Goal: Task Accomplishment & Management: Use online tool/utility

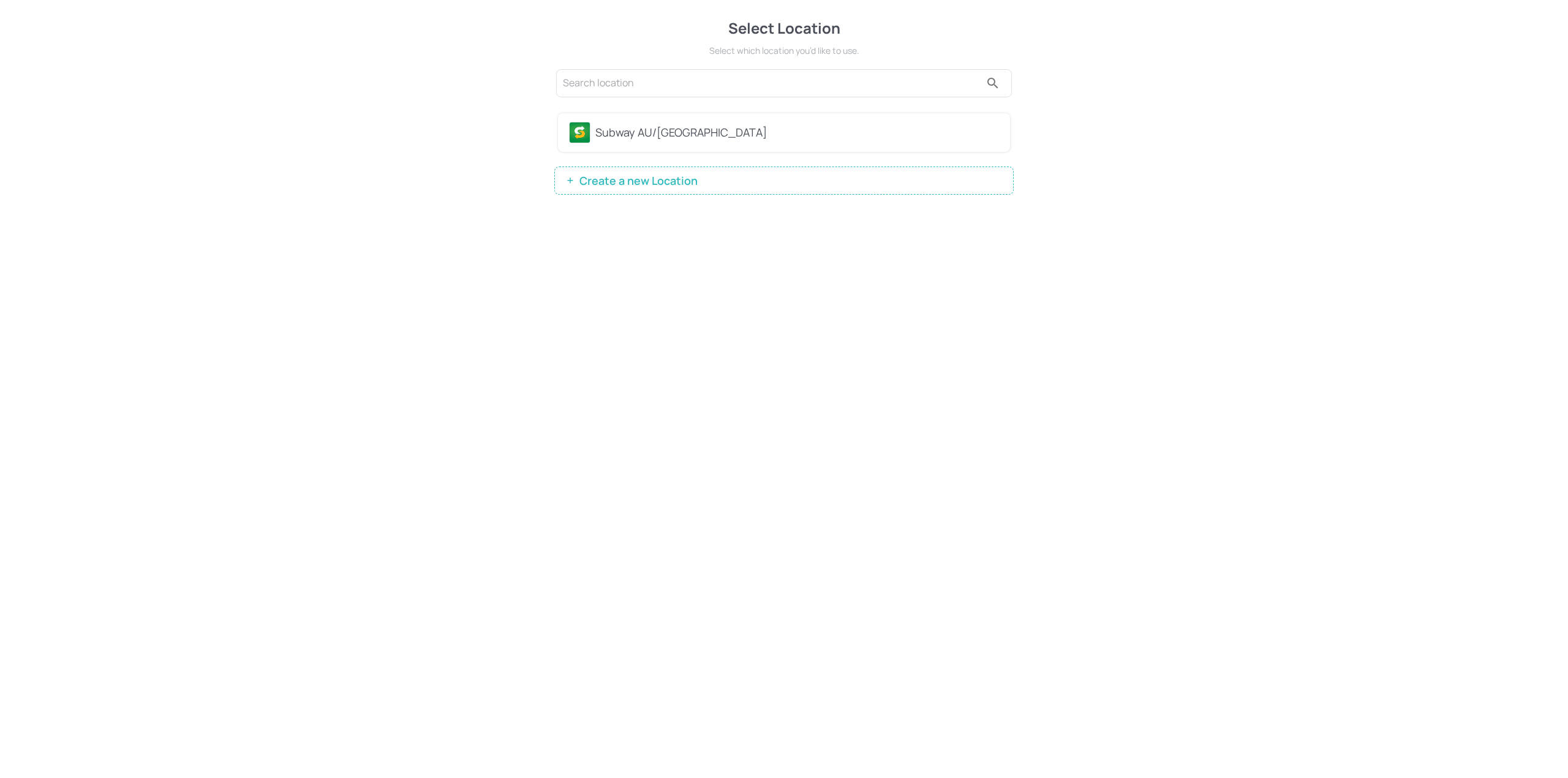
click at [616, 136] on div "Subway AU/[GEOGRAPHIC_DATA]" at bounding box center [797, 132] width 404 height 17
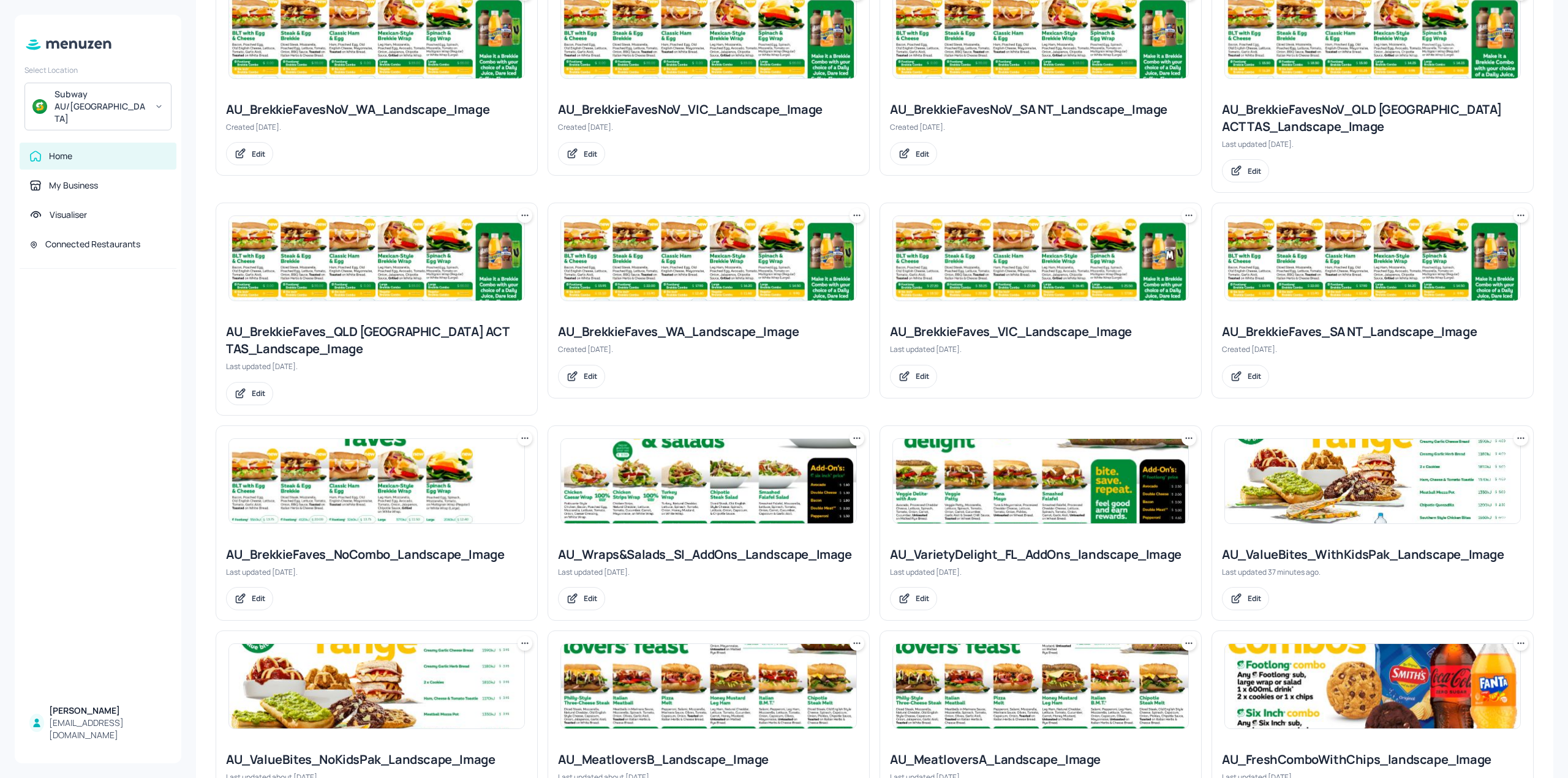
scroll to position [429, 0]
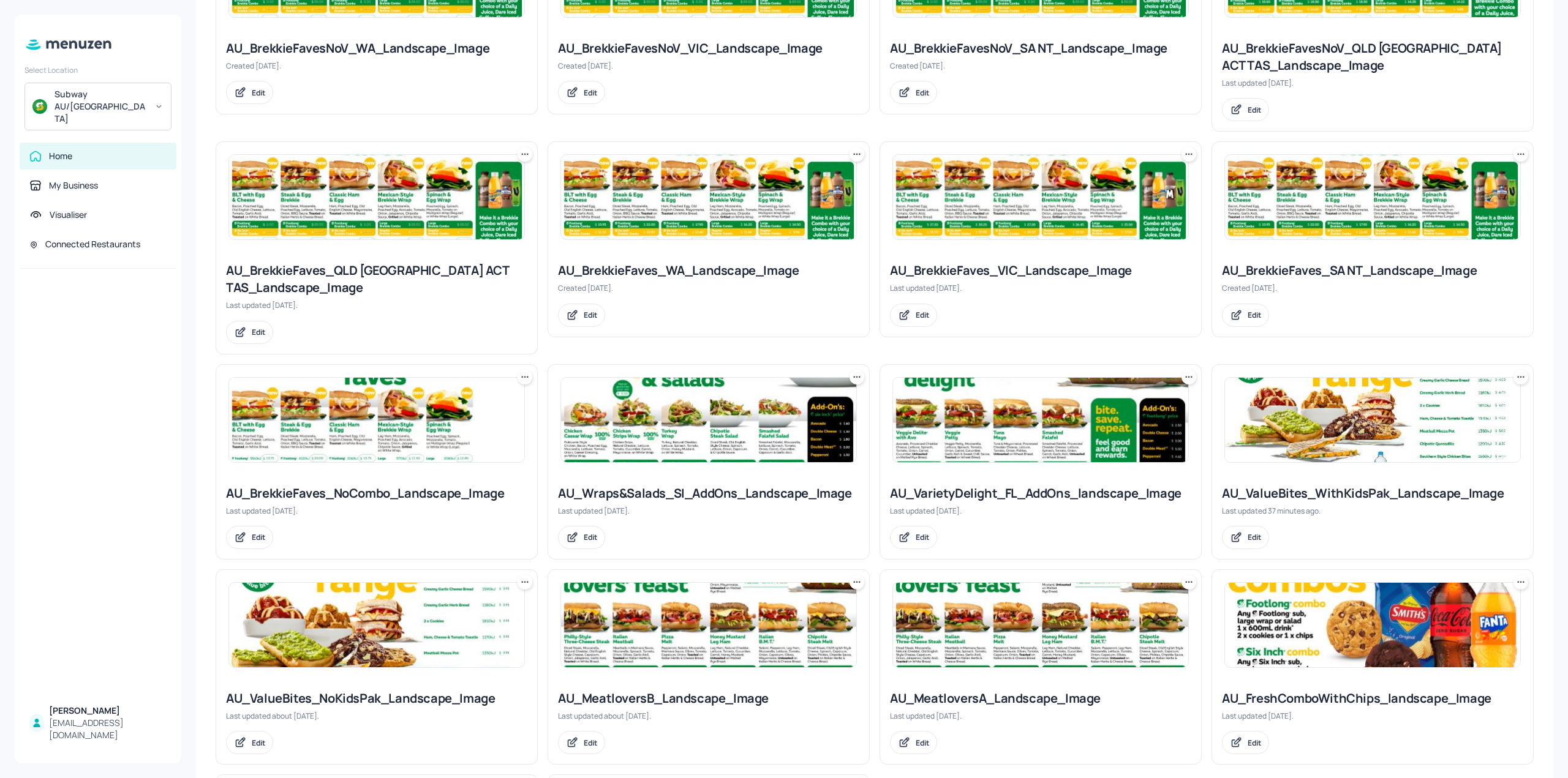
click at [765, 411] on img at bounding box center [708, 420] width 295 height 84
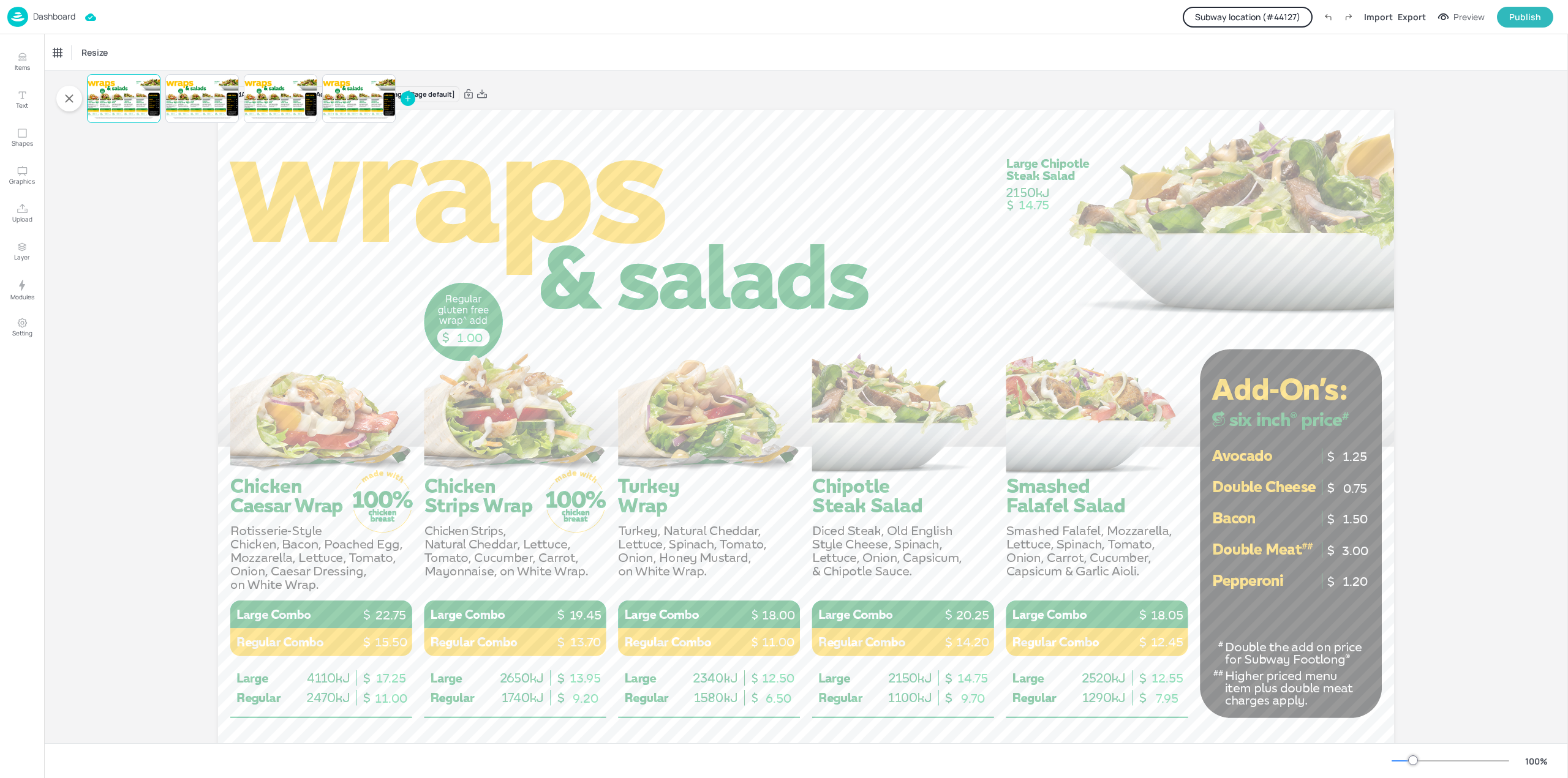
click at [1249, 10] on button "Subway location (# 44127 )" at bounding box center [1247, 17] width 130 height 21
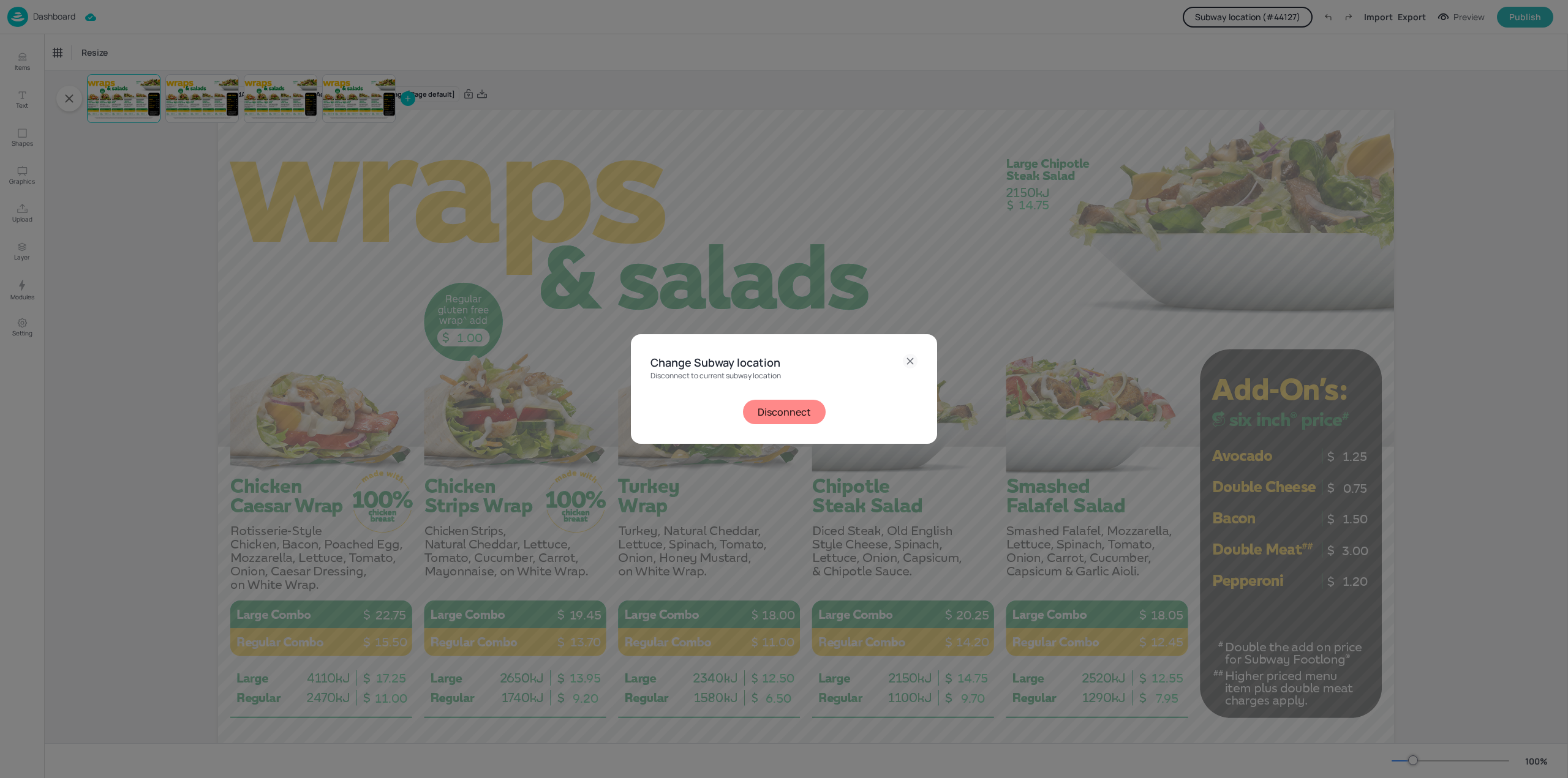
click at [792, 410] on button "Disconnect" at bounding box center [784, 412] width 83 height 24
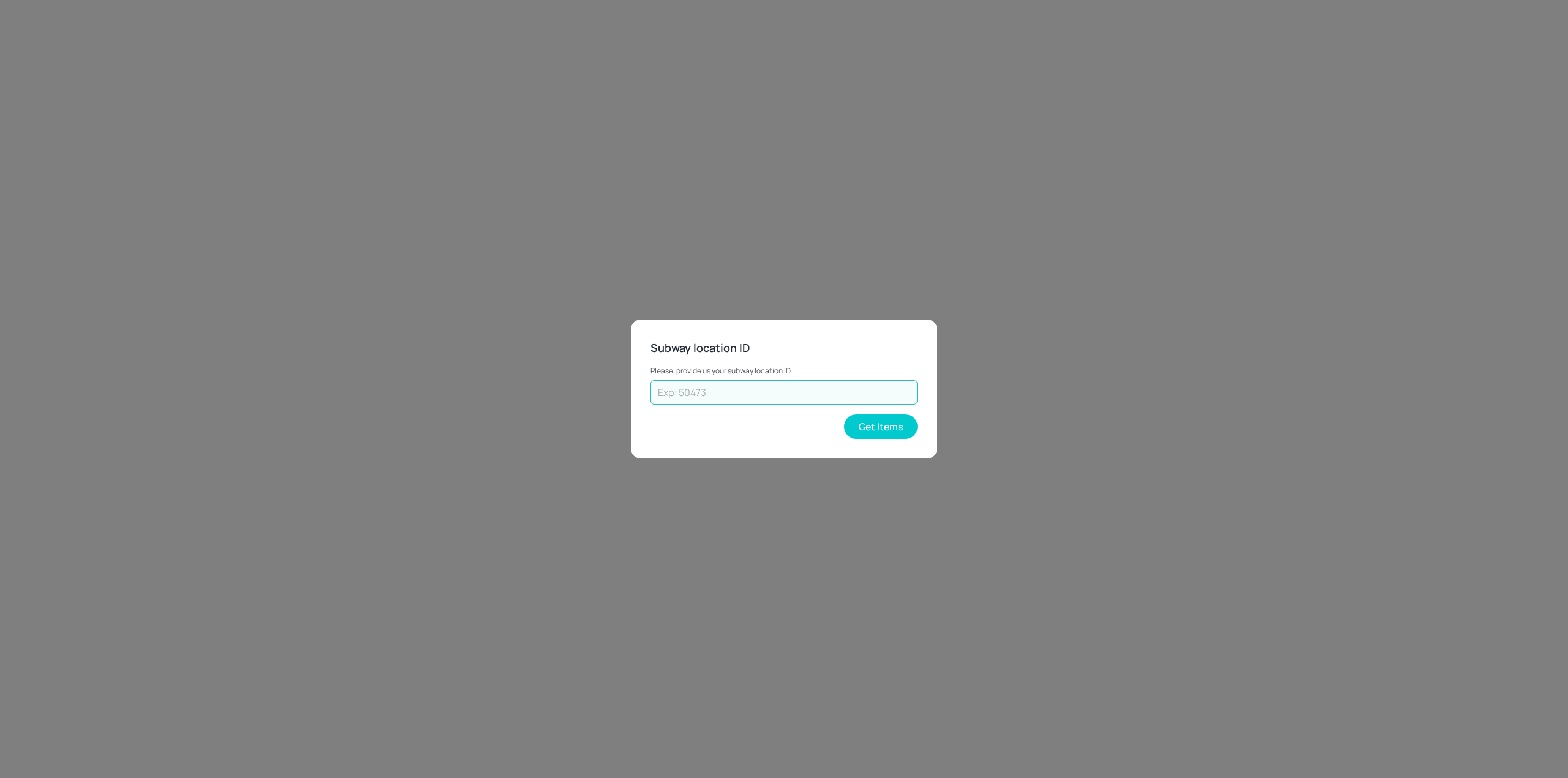
click at [796, 384] on input "text" at bounding box center [783, 392] width 267 height 24
type input "24931"
click at [877, 424] on button "Get Items" at bounding box center [881, 427] width 74 height 24
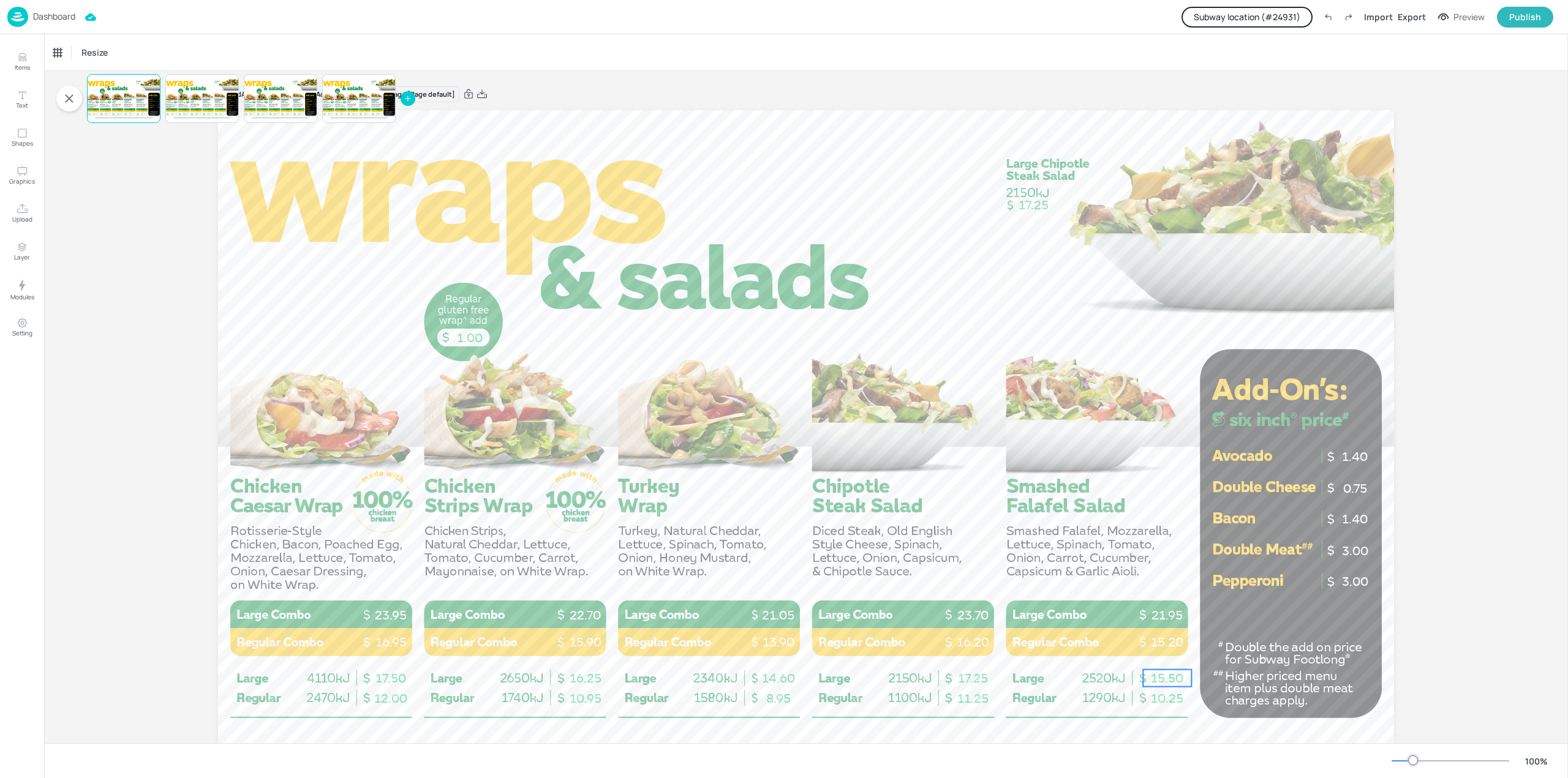
click at [1165, 674] on span "15.50" at bounding box center [1167, 678] width 33 height 15
click at [49, 20] on p "Dashboard" at bounding box center [54, 16] width 42 height 8
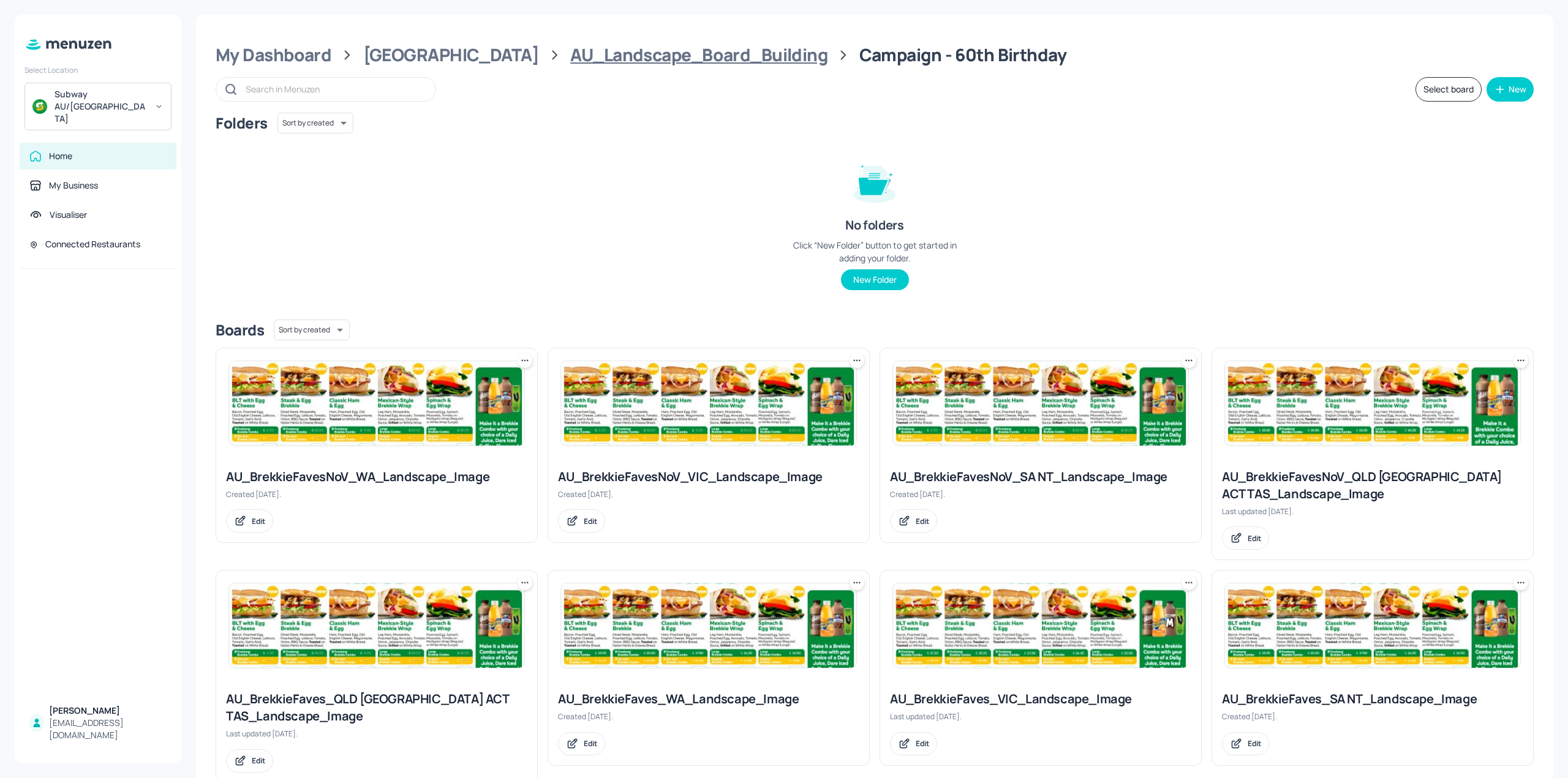
click at [617, 52] on div "AU_Landscape_Board_Building" at bounding box center [699, 55] width 257 height 22
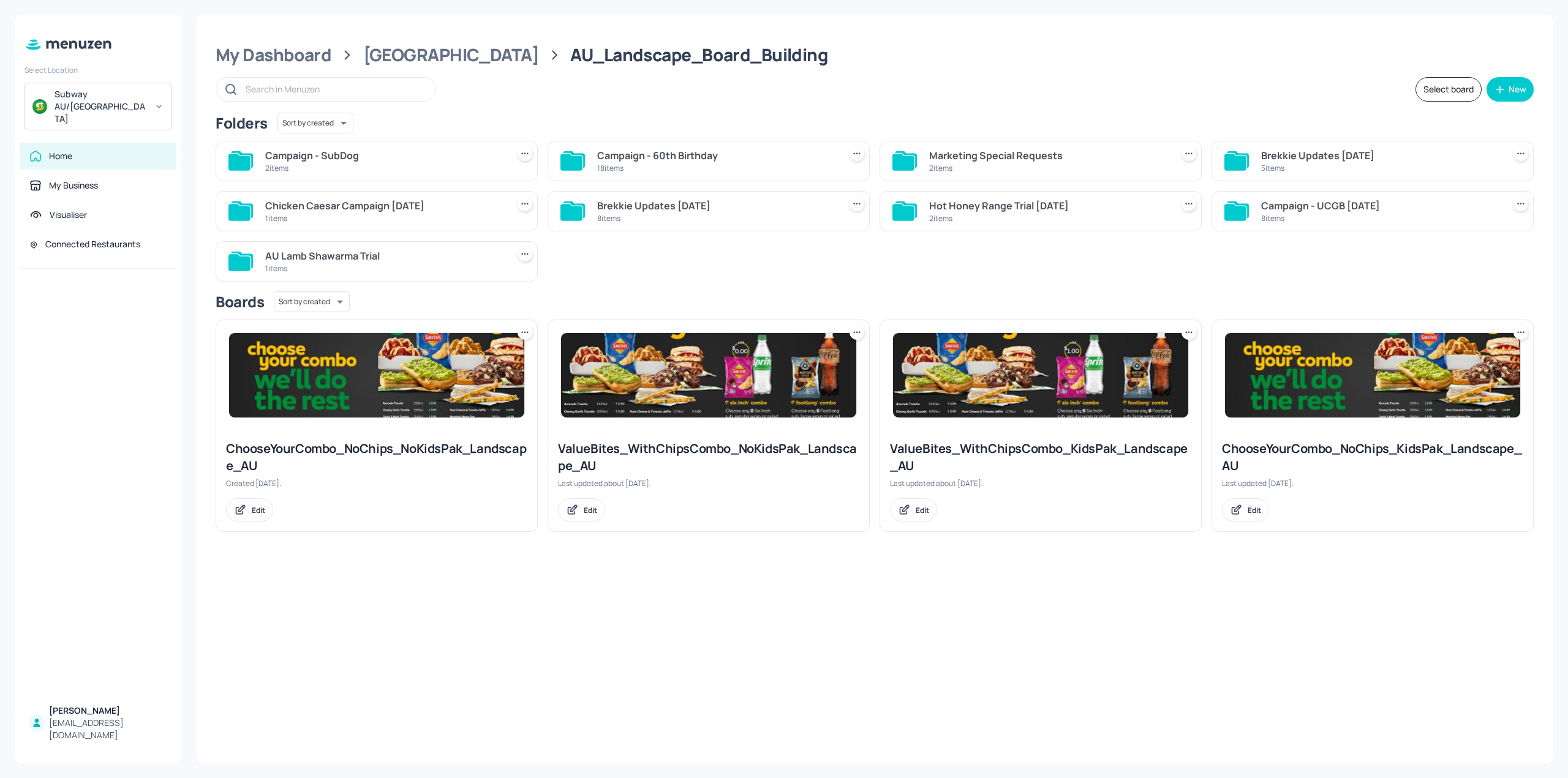
click at [364, 163] on div "2 items" at bounding box center [383, 168] width 237 height 10
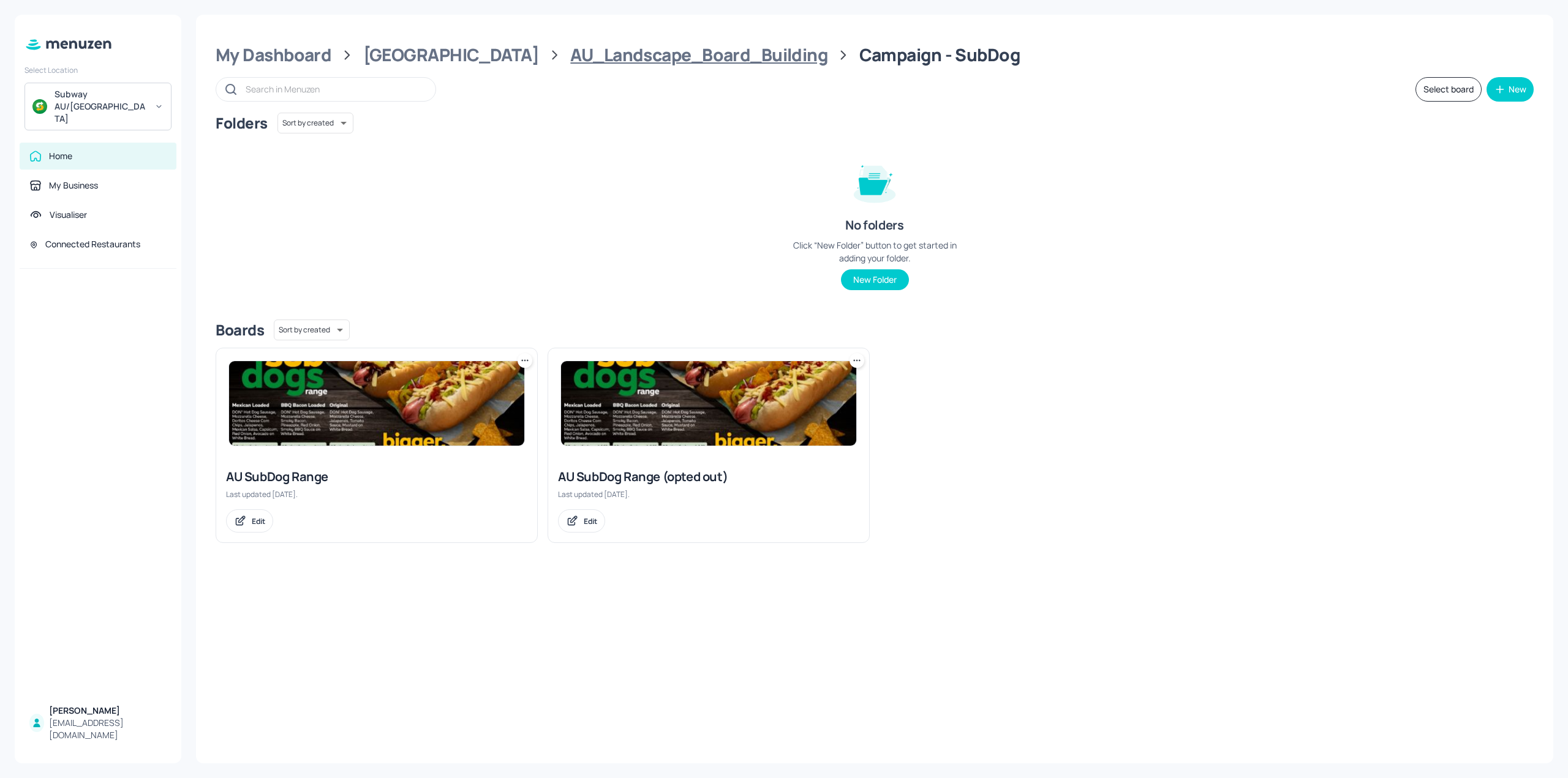
click at [629, 61] on div "AU_Landscape_Board_Building" at bounding box center [699, 55] width 257 height 22
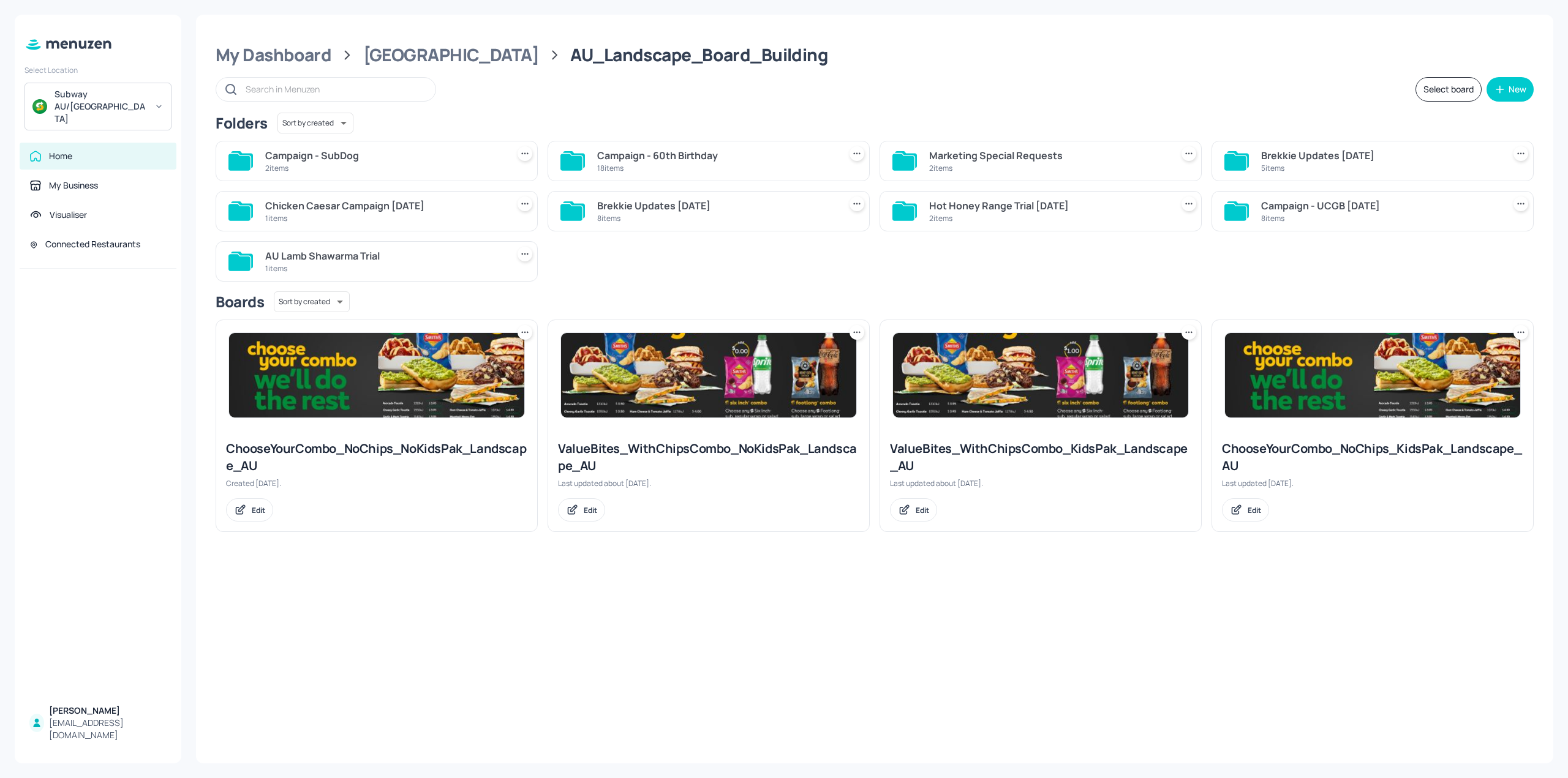
click at [984, 163] on div "2 items" at bounding box center [1048, 168] width 237 height 10
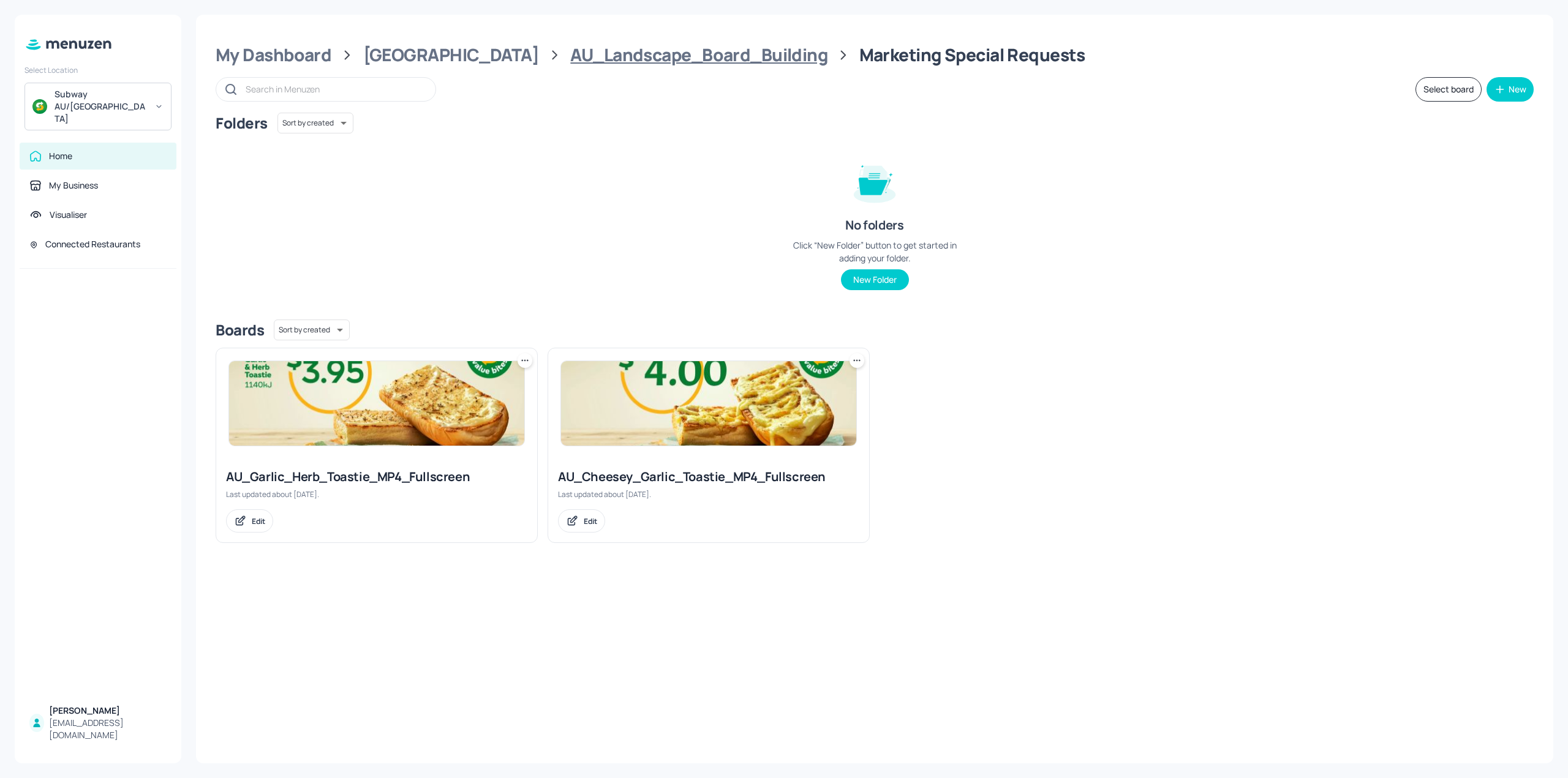
click at [605, 63] on div "AU_Landscape_Board_Building" at bounding box center [699, 55] width 257 height 22
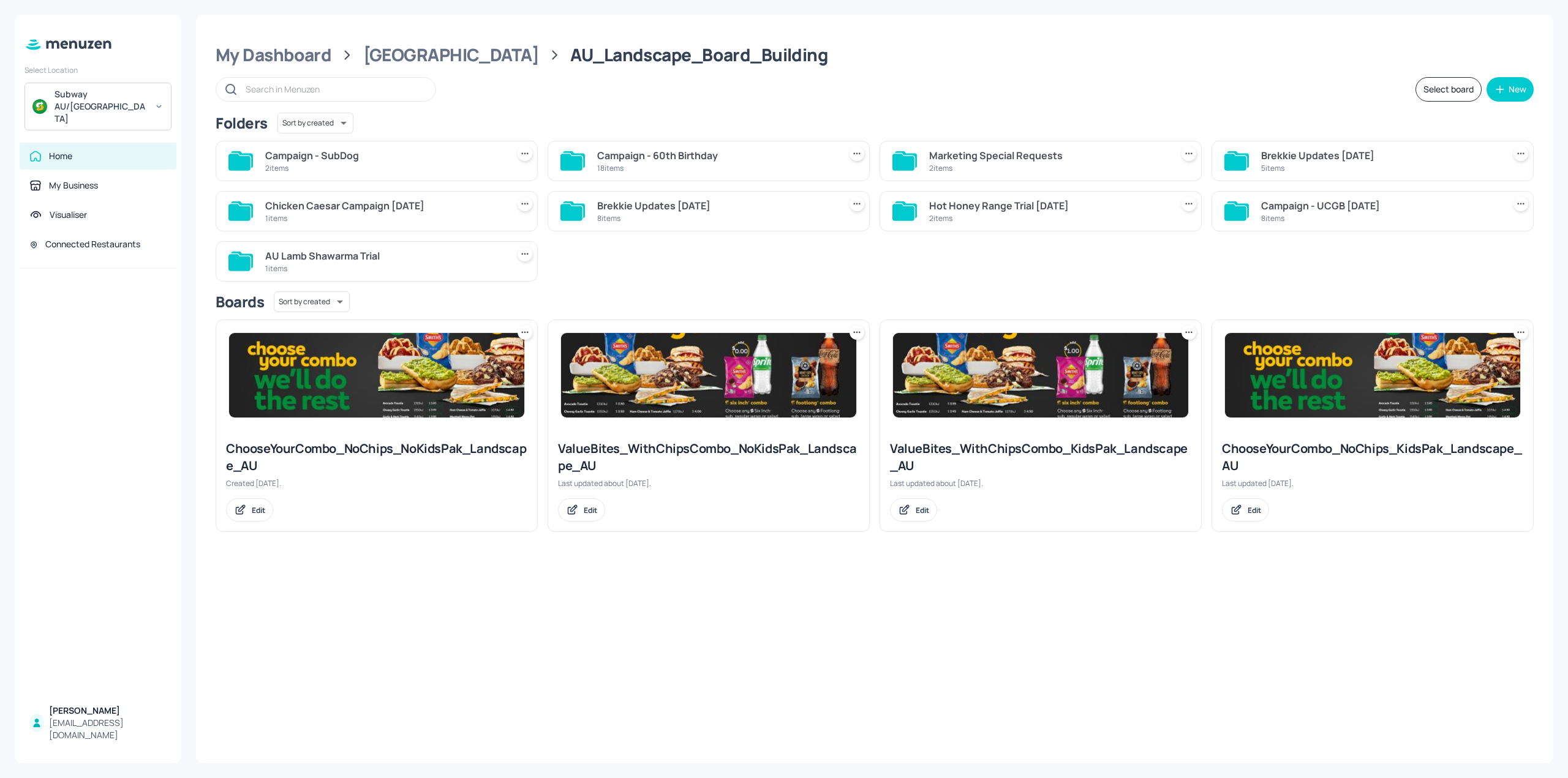
click at [1253, 203] on div "Campaign - UCGB [DATE] 8 items" at bounding box center [1372, 211] width 322 height 40
click at [1276, 213] on div "8 items" at bounding box center [1379, 218] width 237 height 10
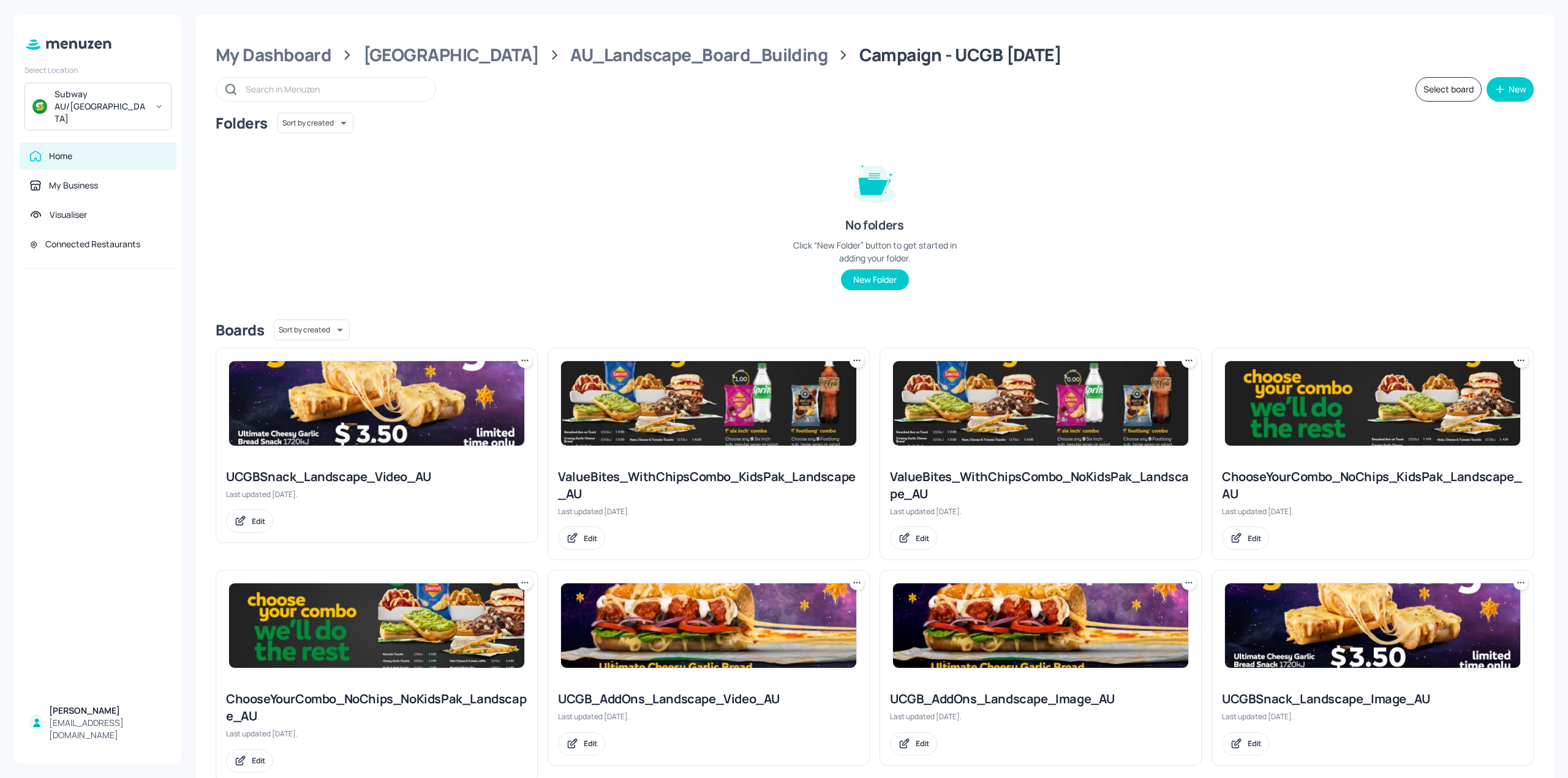
scroll to position [32, 0]
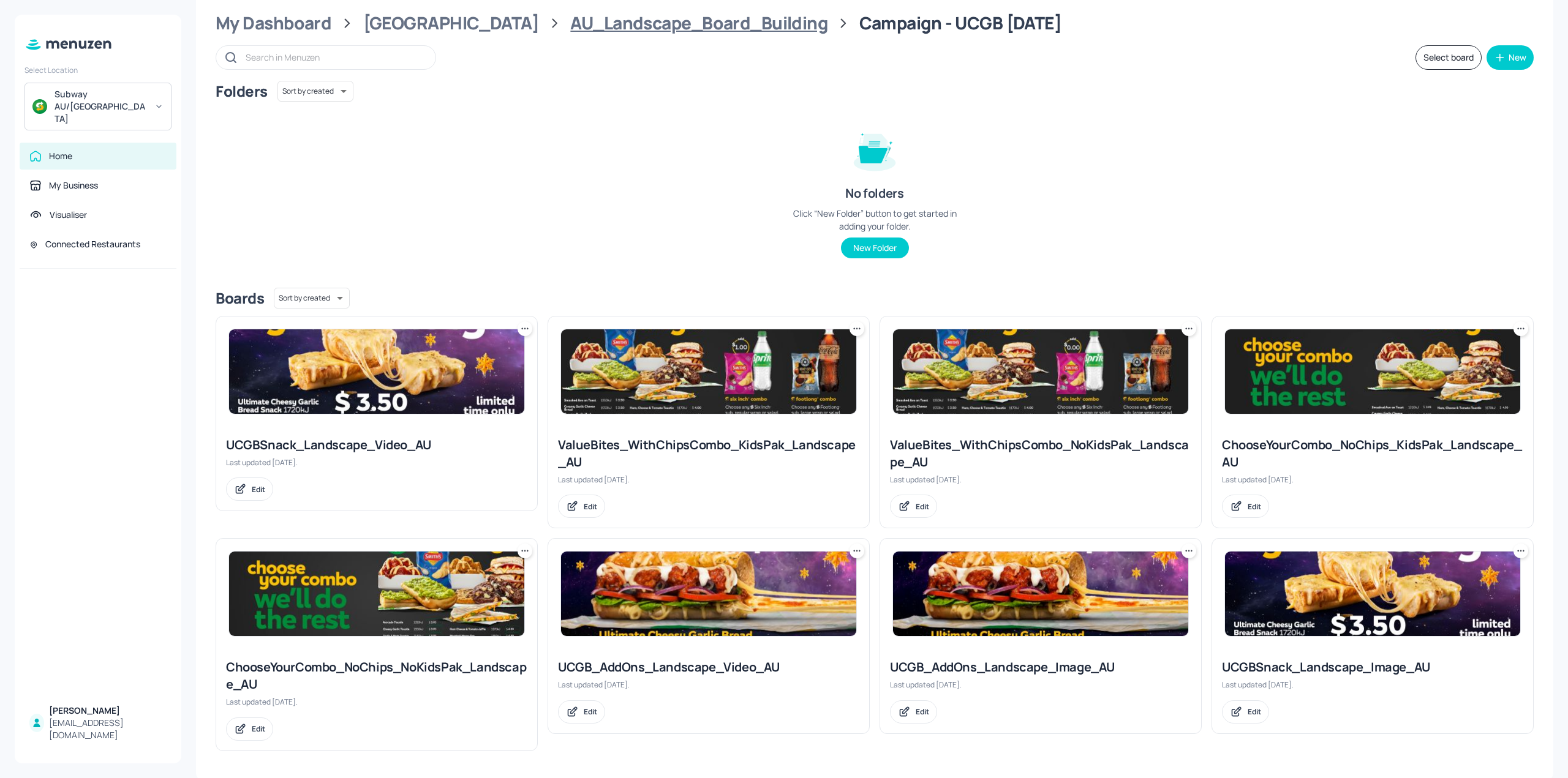
click at [697, 34] on div "AU_Landscape_Board_Building" at bounding box center [699, 23] width 257 height 22
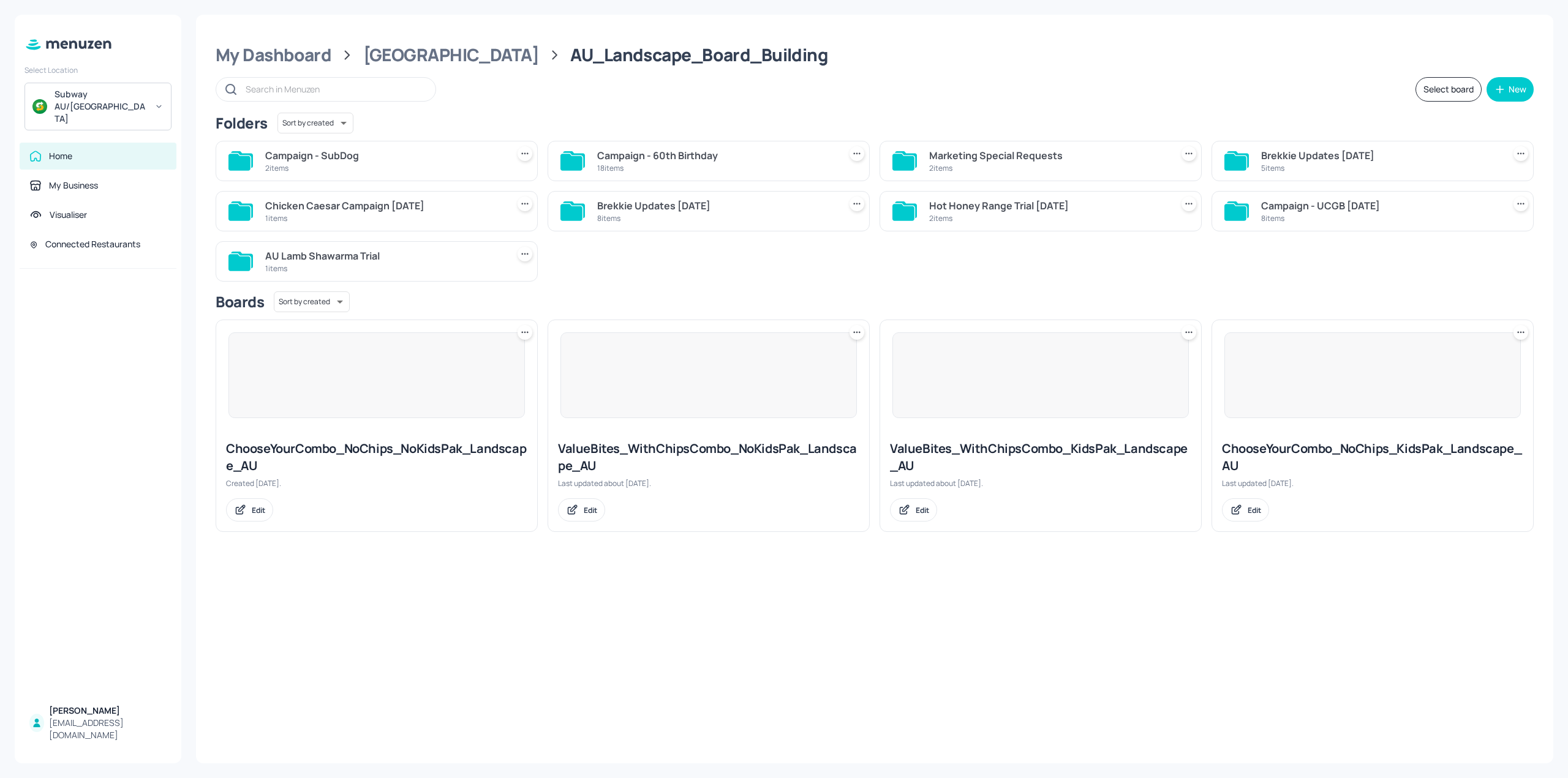
scroll to position [0, 0]
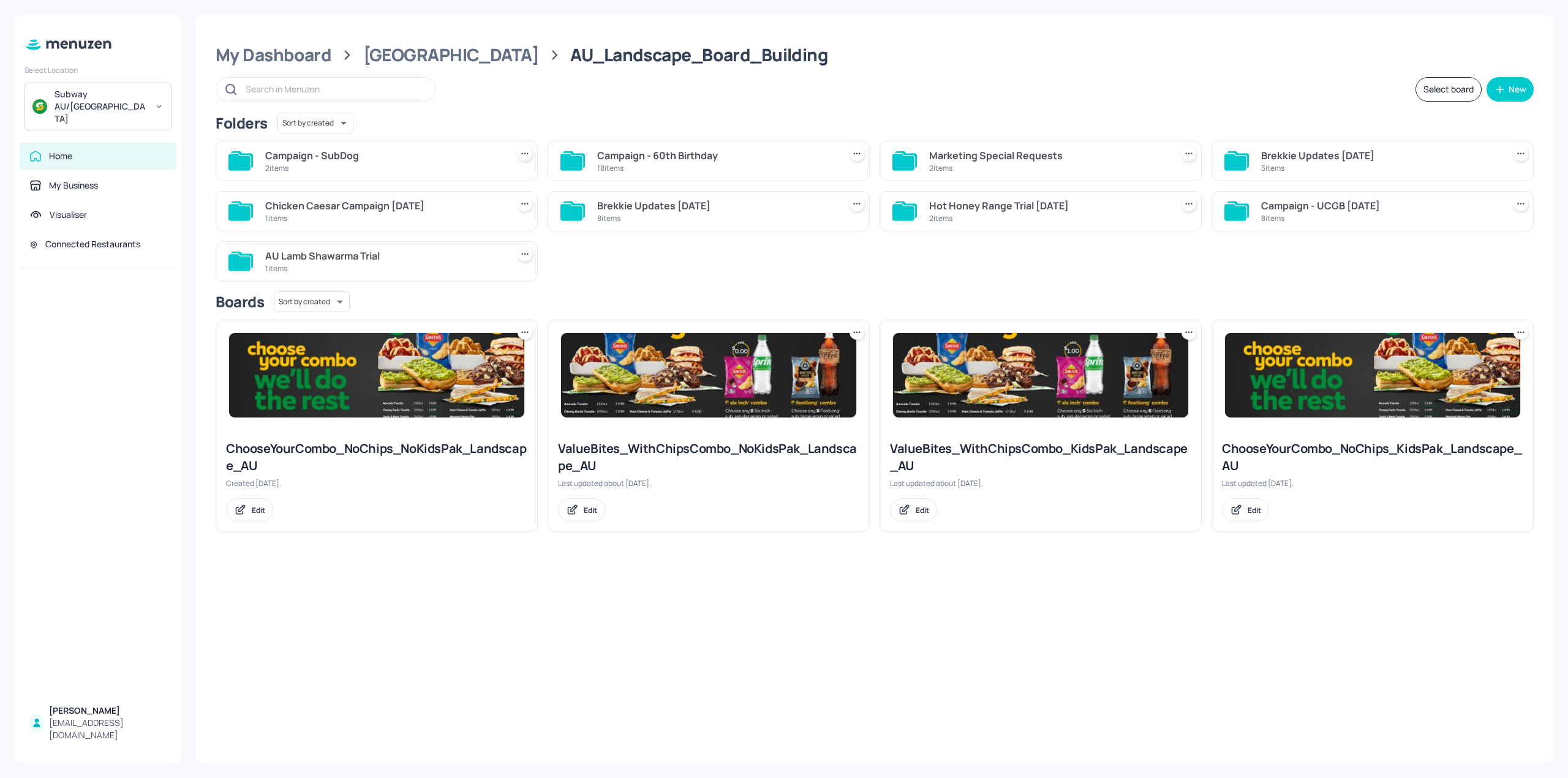
click at [764, 166] on div "18 items" at bounding box center [716, 168] width 237 height 10
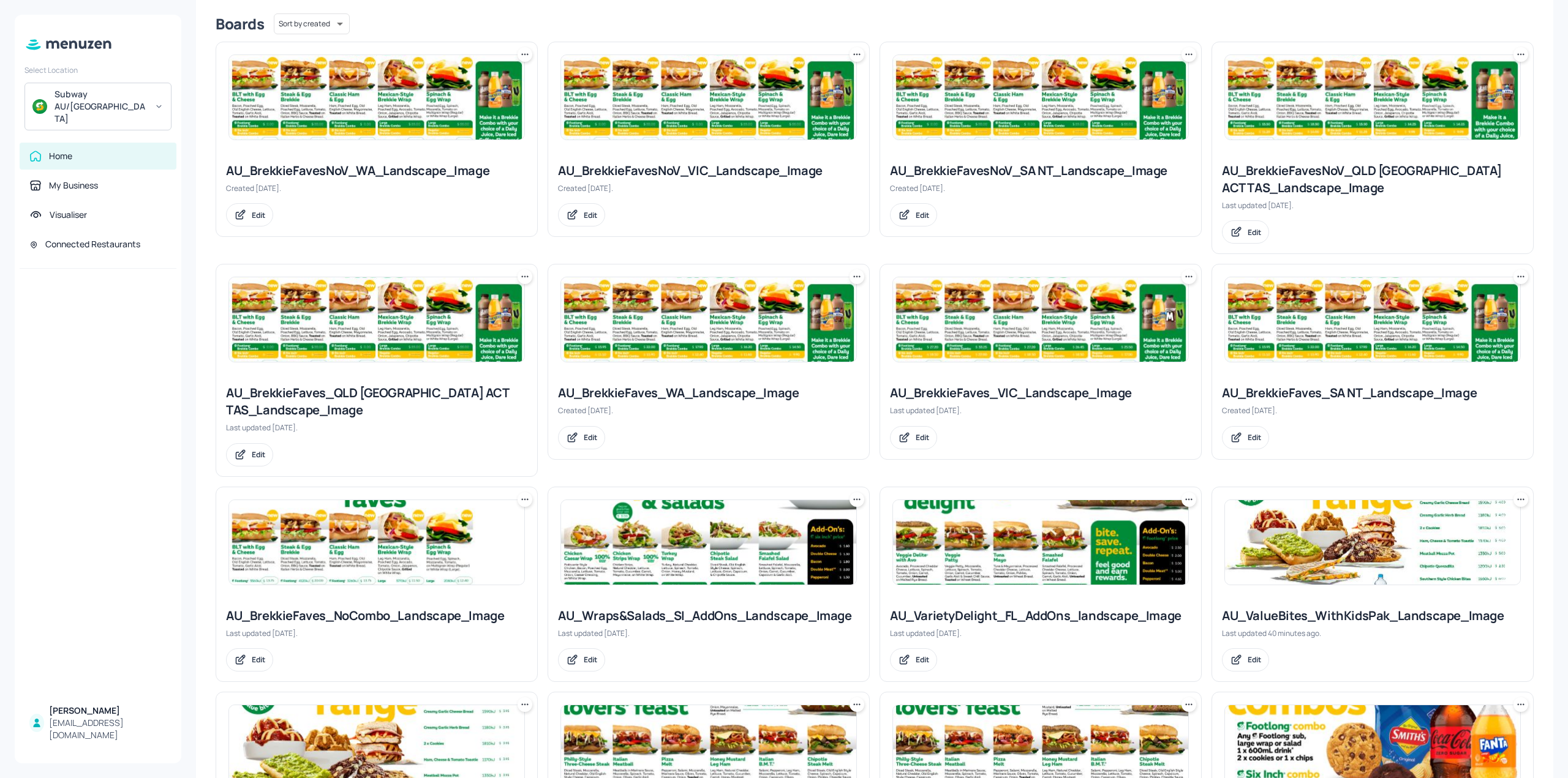
scroll to position [367, 0]
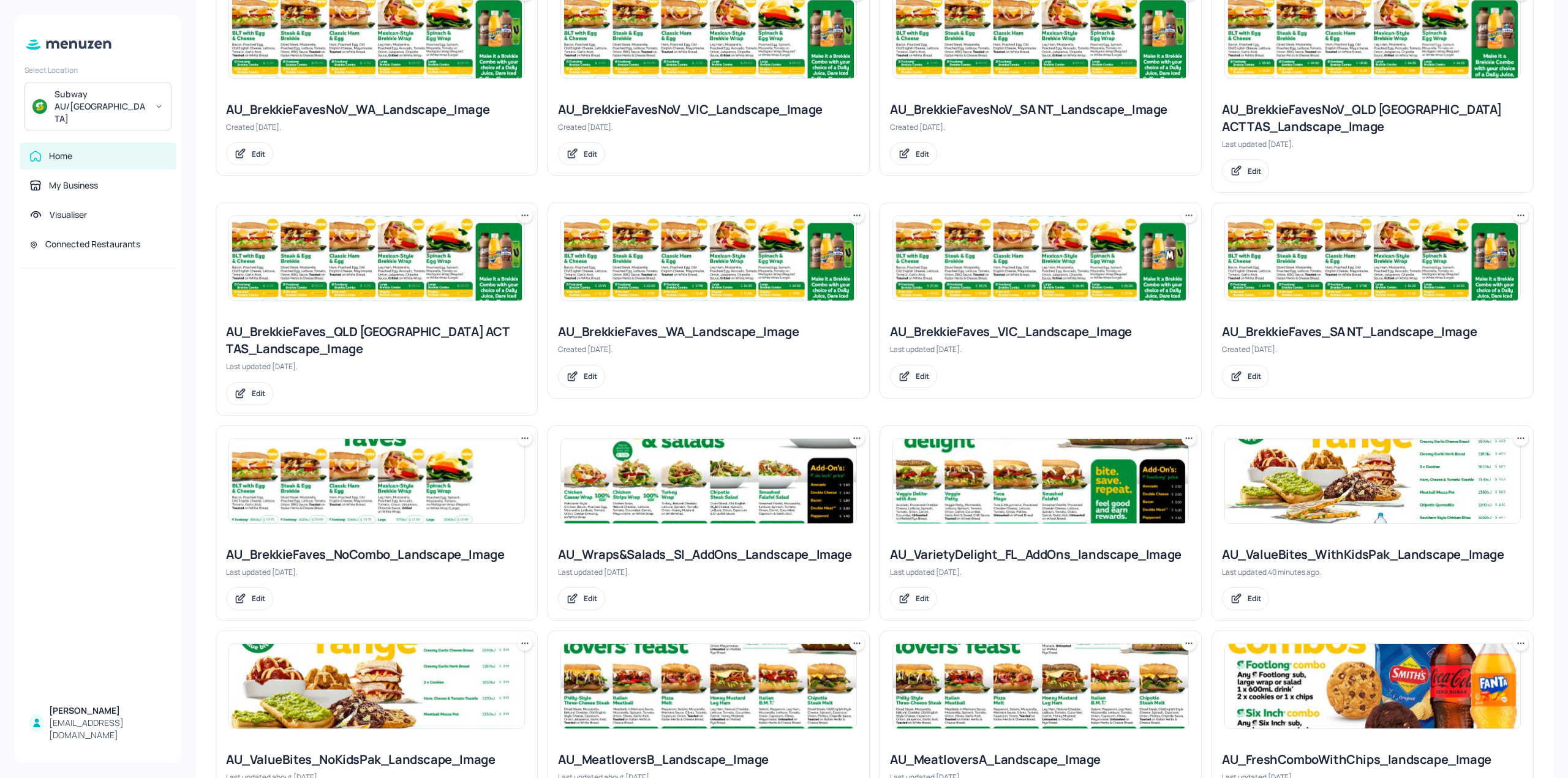
click at [1054, 486] on img at bounding box center [1040, 481] width 295 height 84
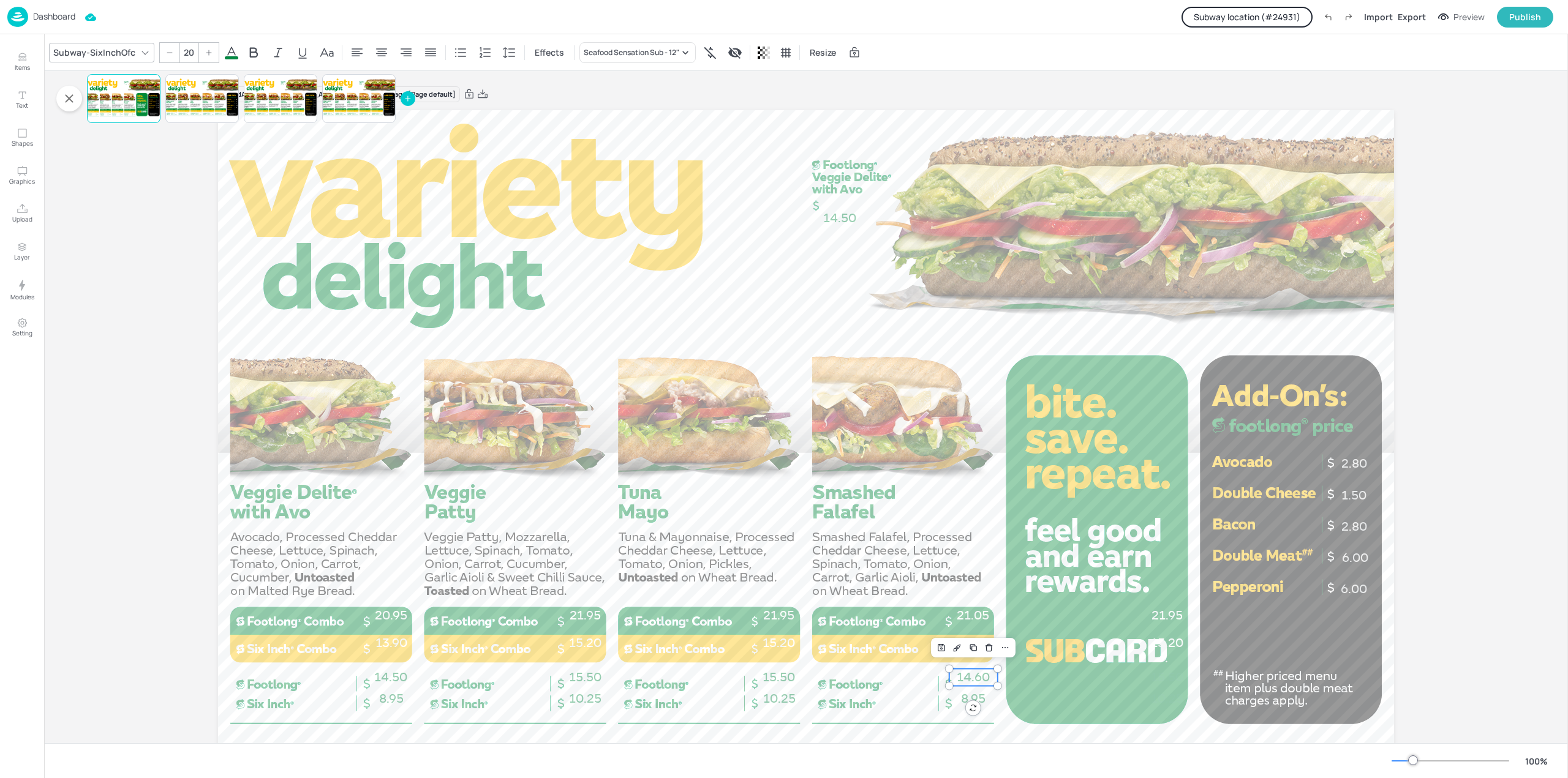
click at [973, 673] on span "14.60" at bounding box center [973, 677] width 33 height 15
click at [1453, 521] on div "Board AU_VarietyDelight_FL_AddOns_landscape_Image [Page default] 6.00 6.00 2.80…" at bounding box center [806, 436] width 1524 height 731
click at [1453, 308] on div "Board AU_VarietyDelight_FL_AddOns_landscape_Image [Page default] 6.00 6.00 2.80…" at bounding box center [806, 436] width 1524 height 731
click at [1443, 277] on div "Board AU_VarietyDelight_FL_AddOns_landscape_Image [Page default] 6.00 6.00 2.80…" at bounding box center [806, 436] width 1524 height 731
drag, startPoint x: 38, startPoint y: 104, endPoint x: 70, endPoint y: 106, distance: 32.1
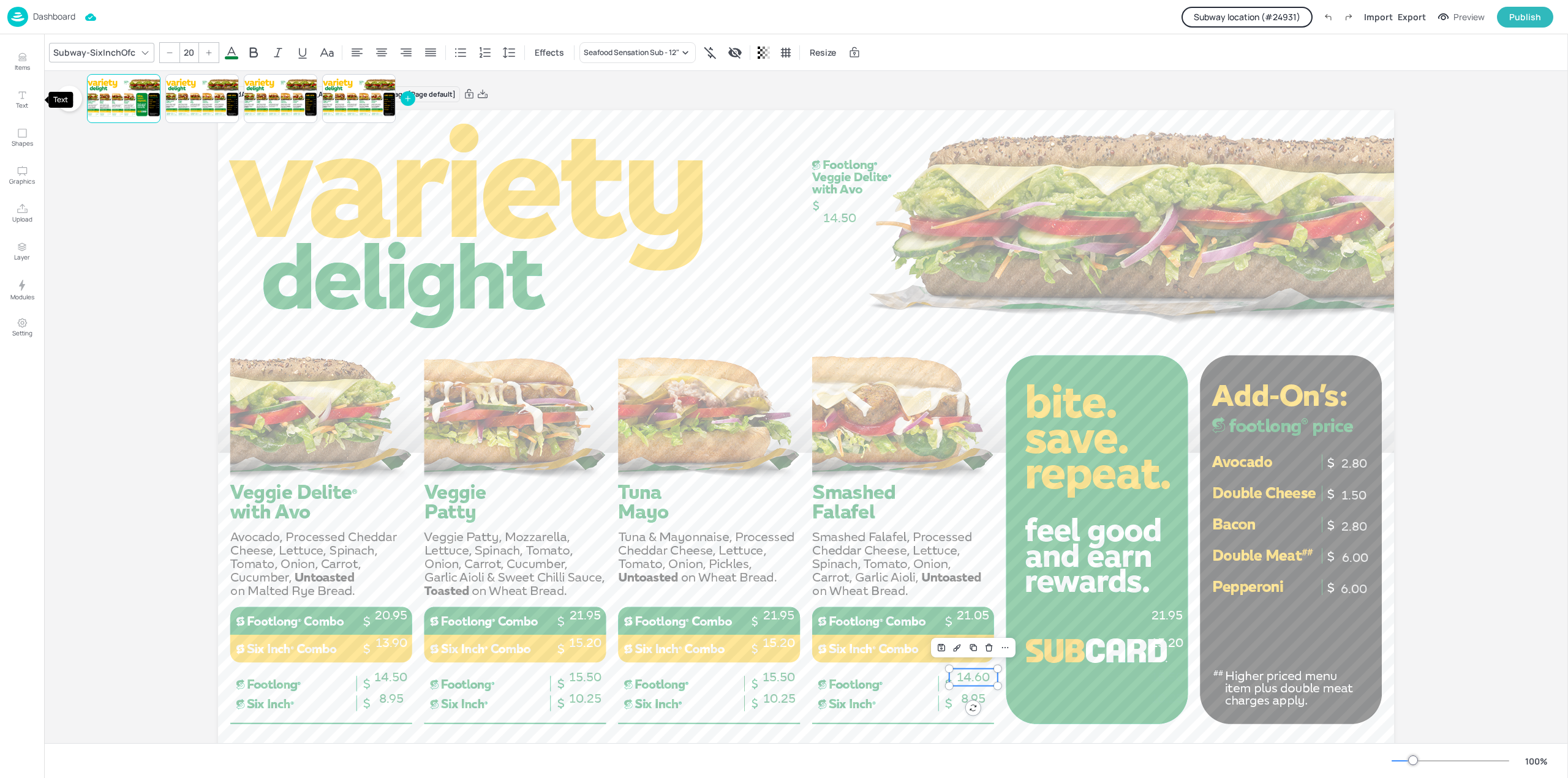
click at [70, 106] on div "Text" at bounding box center [61, 100] width 24 height 16
click at [73, 99] on icon "button" at bounding box center [69, 99] width 15 height 15
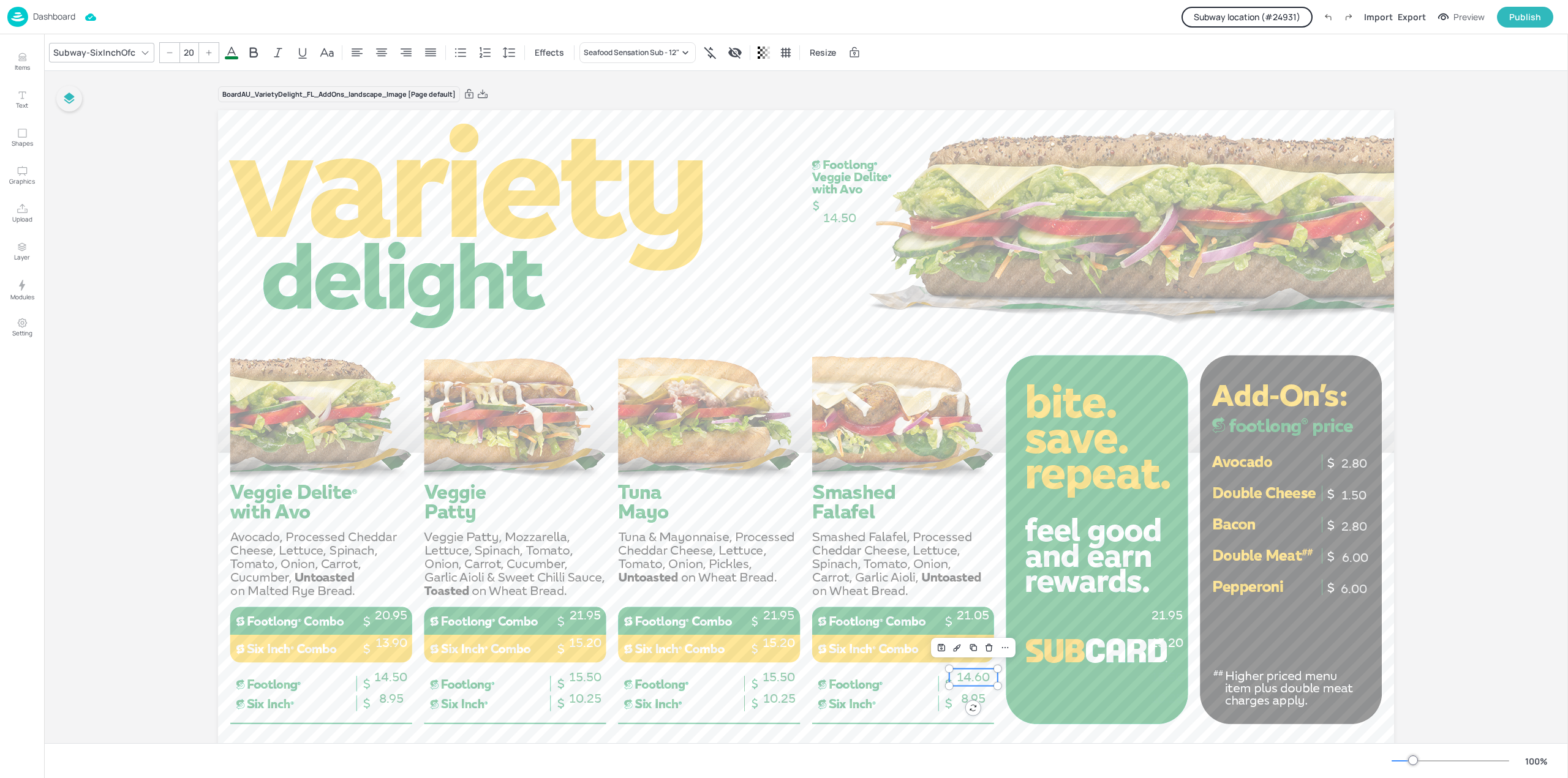
click at [1253, 16] on button "Subway location (# 24931 )" at bounding box center [1247, 17] width 131 height 21
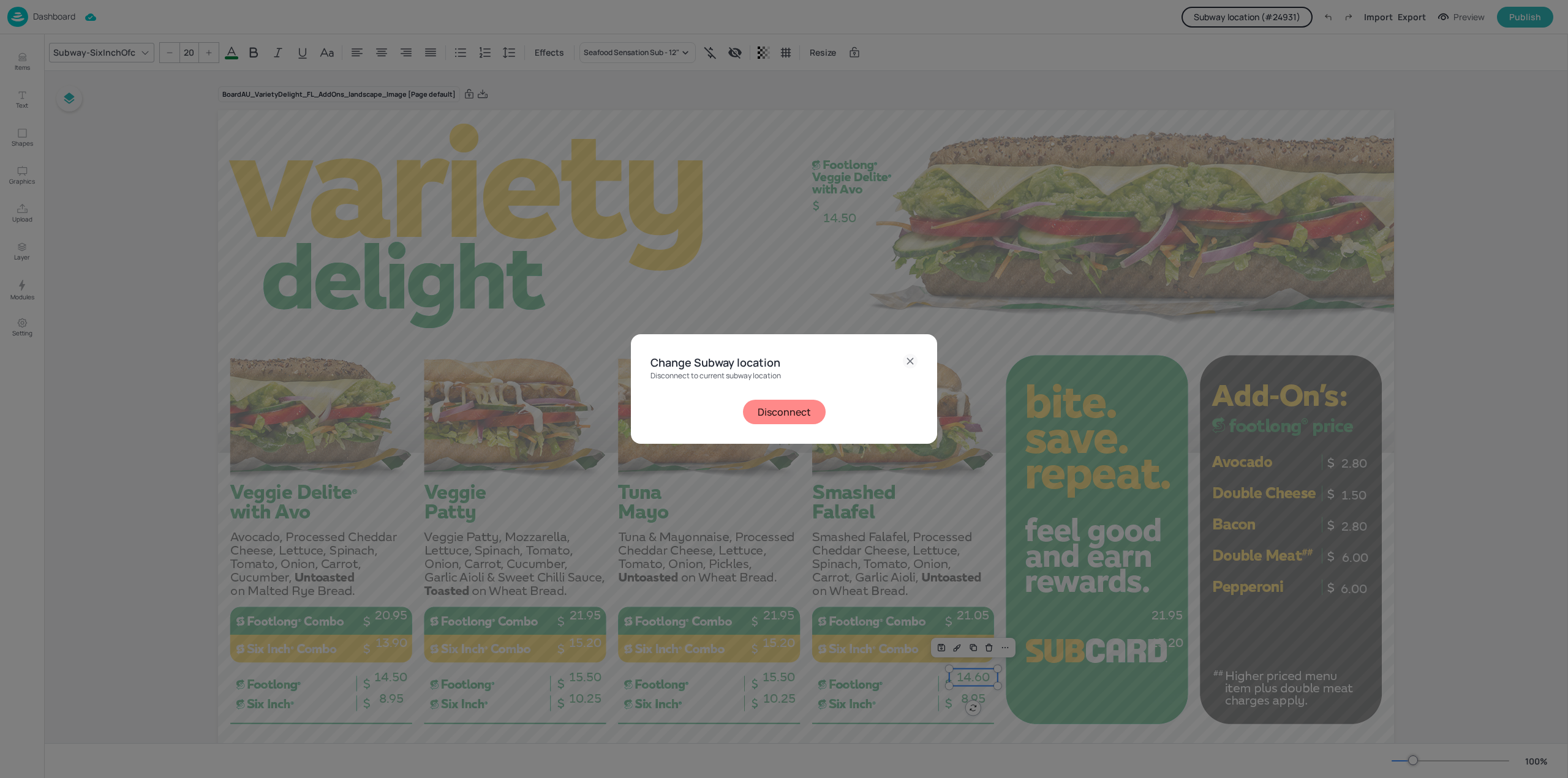
click at [778, 405] on button "Disconnect" at bounding box center [784, 412] width 83 height 24
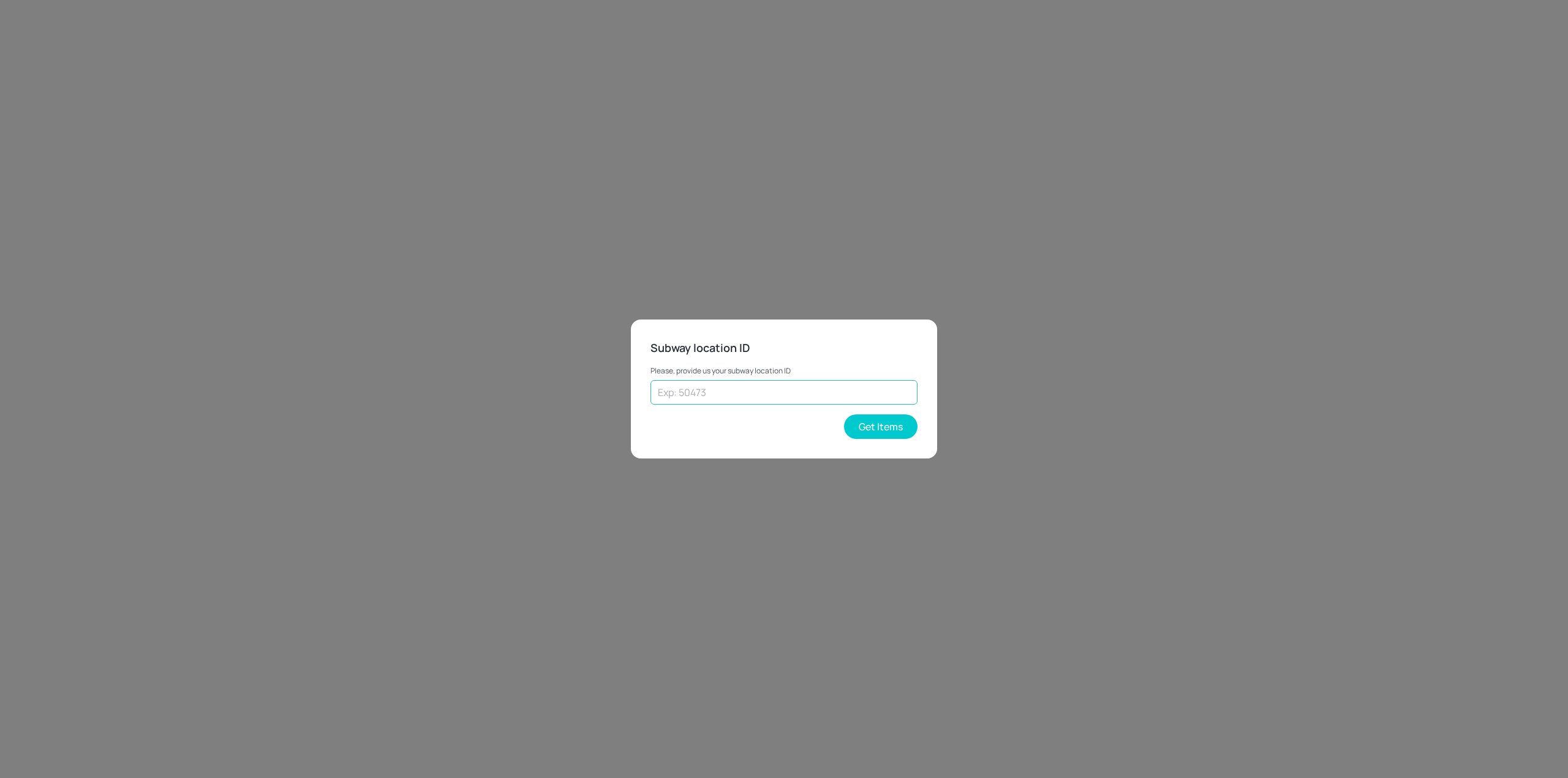
click at [783, 389] on input "text" at bounding box center [783, 392] width 267 height 24
type input "50473"
click at [876, 423] on button "Get Items" at bounding box center [881, 427] width 74 height 24
